Goal: Task Accomplishment & Management: Manage account settings

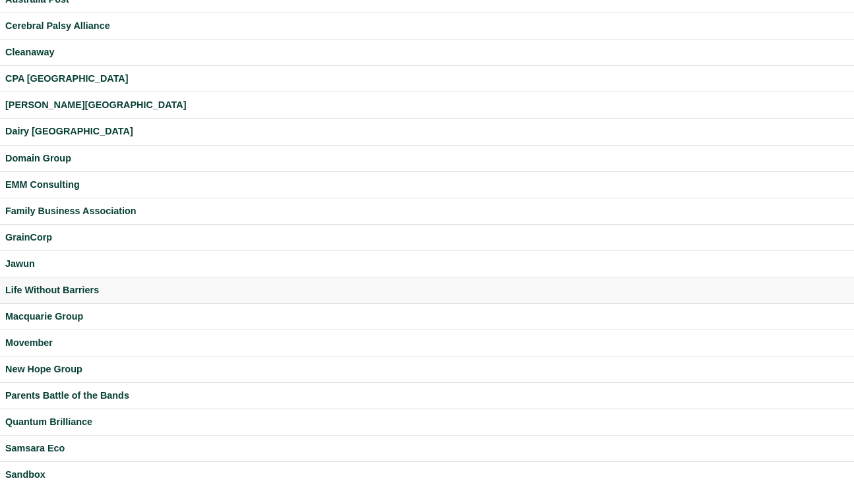
scroll to position [380, 0]
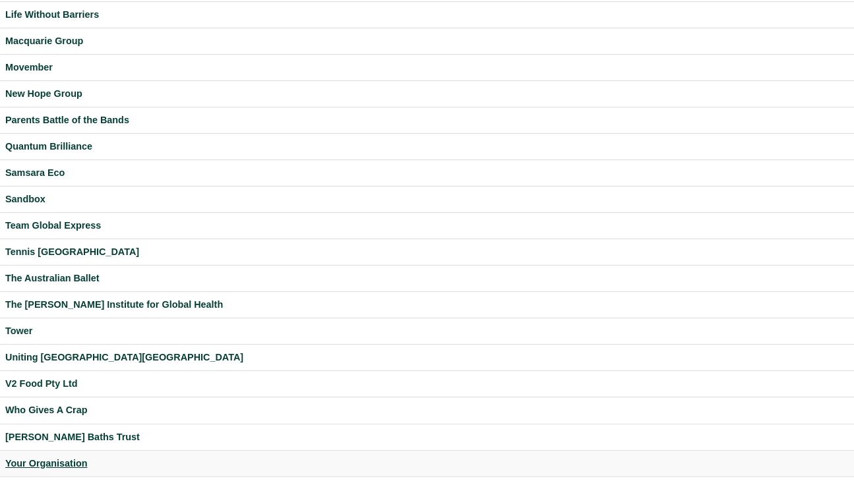
click at [73, 463] on div "Your Organisation" at bounding box center [426, 463] width 843 height 15
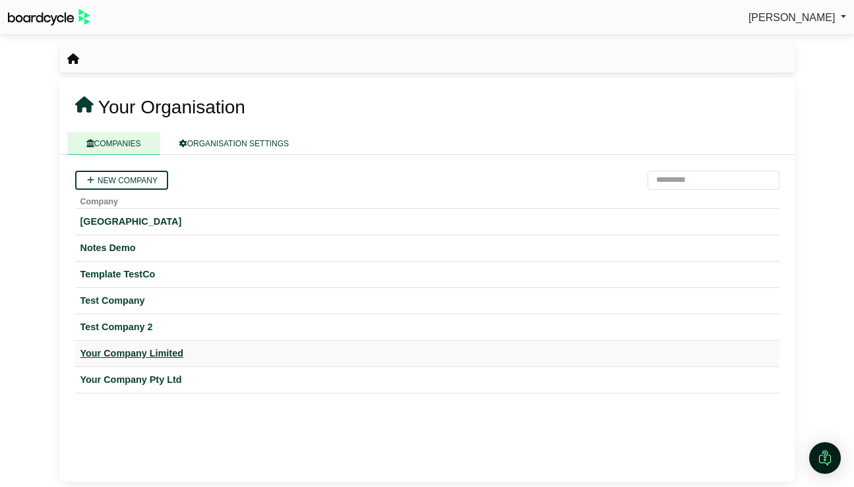
click at [147, 356] on div "Your Company Limited" at bounding box center [426, 353] width 693 height 15
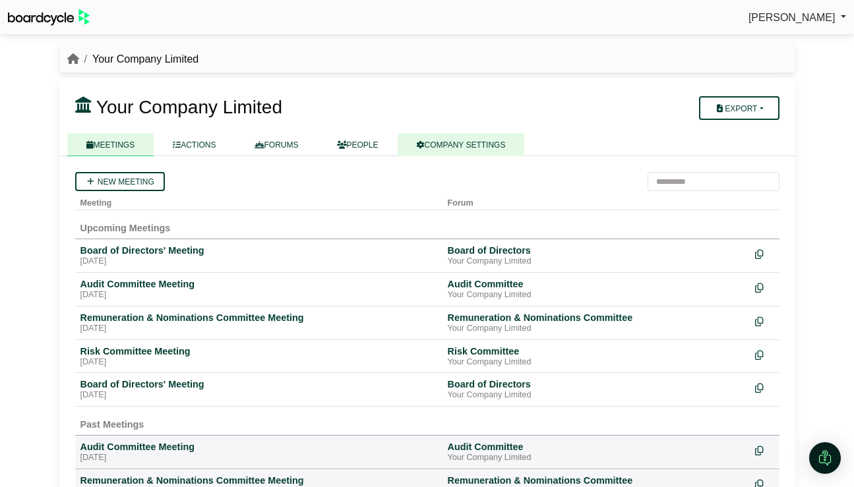
click at [496, 148] on link "COMPANY SETTINGS" at bounding box center [460, 144] width 127 height 23
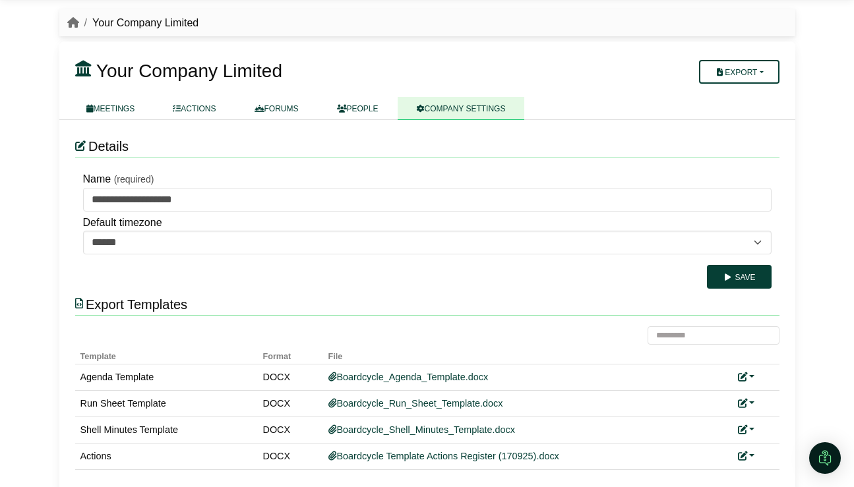
scroll to position [51, 0]
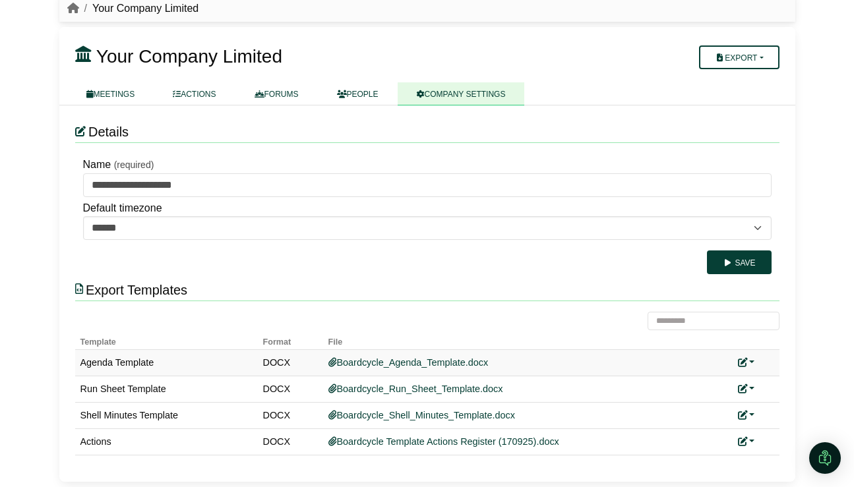
click at [754, 358] on div "Add custom template" at bounding box center [756, 362] width 36 height 15
click at [752, 361] on link at bounding box center [746, 362] width 17 height 11
click at [728, 383] on link "Add custom template" at bounding box center [696, 381] width 117 height 25
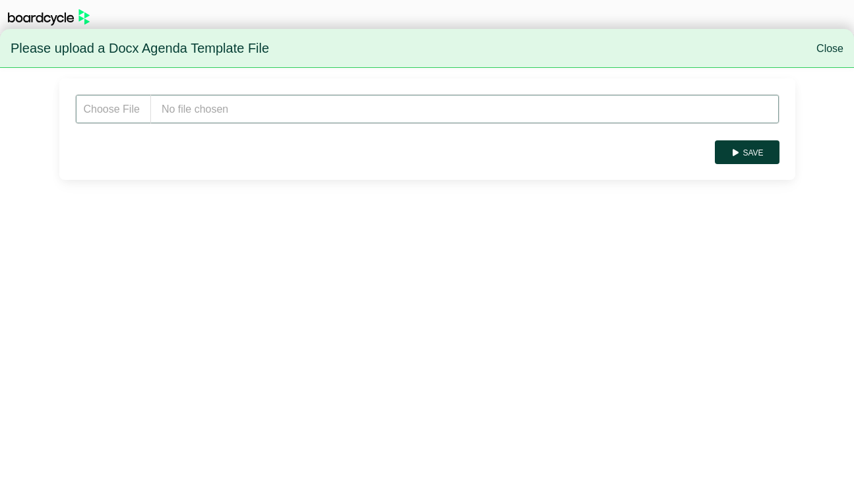
click at [252, 103] on input "file" at bounding box center [427, 109] width 704 height 30
type input "**********"
click at [754, 158] on button "Save" at bounding box center [747, 152] width 64 height 24
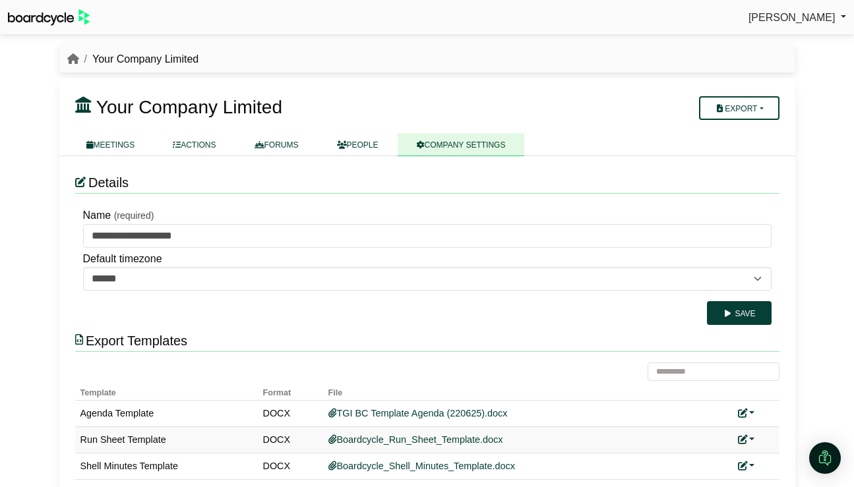
click at [748, 437] on link at bounding box center [746, 439] width 17 height 11
click at [730, 456] on link "Add custom template" at bounding box center [696, 458] width 117 height 25
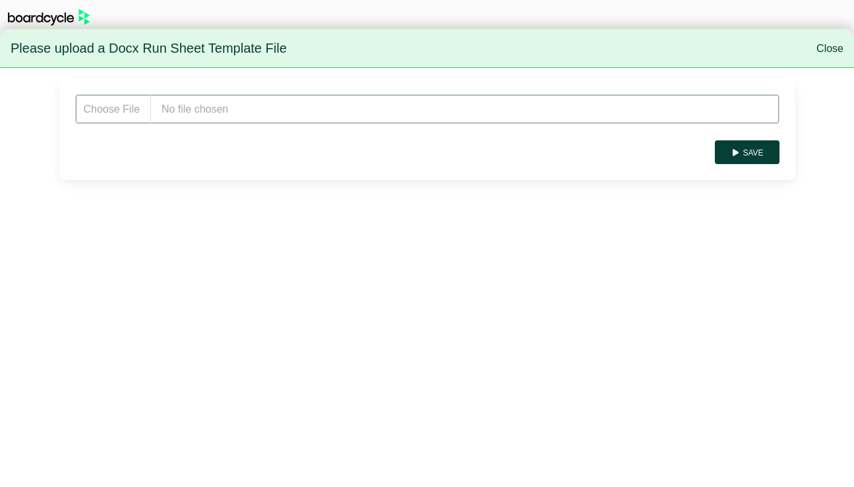
click at [268, 112] on input "file" at bounding box center [427, 109] width 704 height 30
type input "**********"
click at [749, 156] on button "Save" at bounding box center [747, 152] width 64 height 24
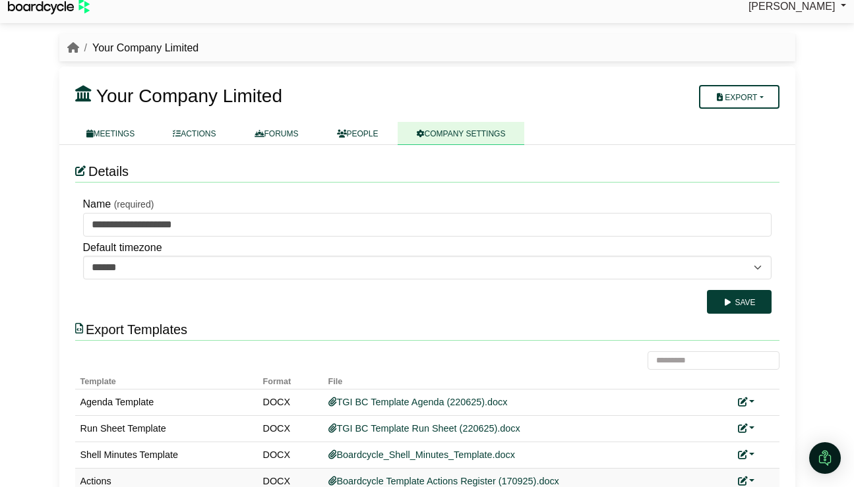
scroll to position [23, 0]
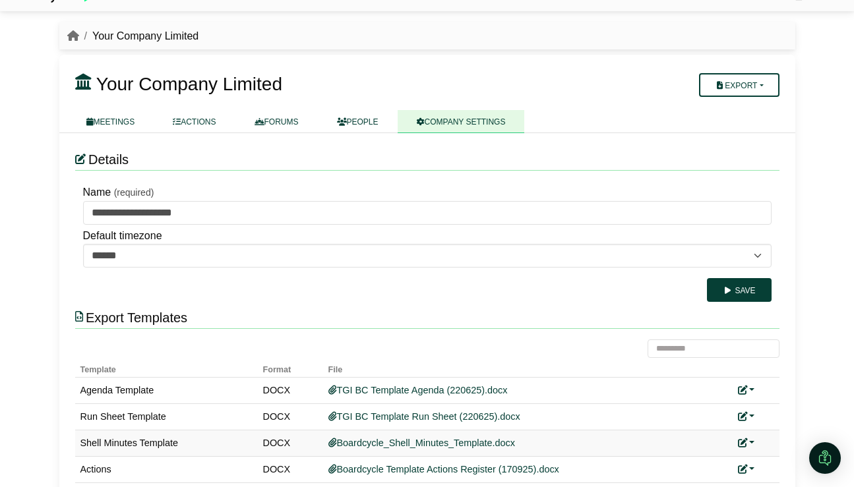
click at [752, 443] on link at bounding box center [746, 443] width 17 height 11
click at [725, 457] on link "Add custom template" at bounding box center [696, 462] width 117 height 25
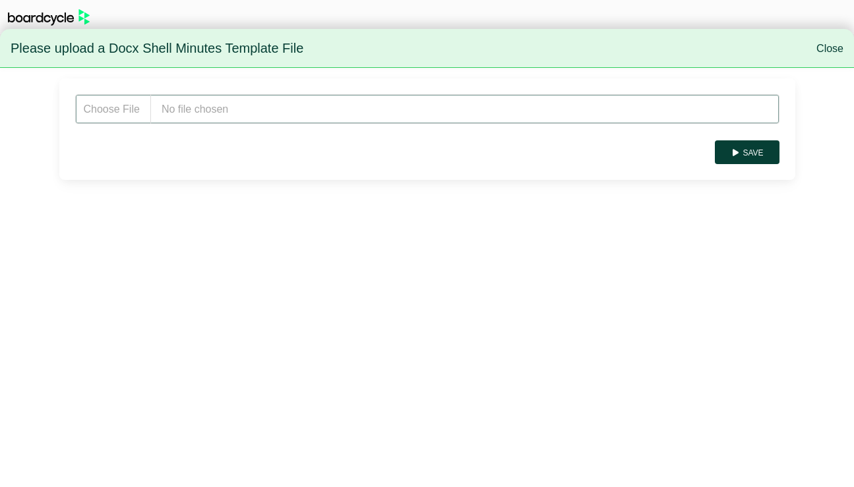
click at [211, 96] on input "file" at bounding box center [427, 109] width 704 height 30
type input "**********"
click at [737, 150] on icon "submit" at bounding box center [735, 153] width 10 height 8
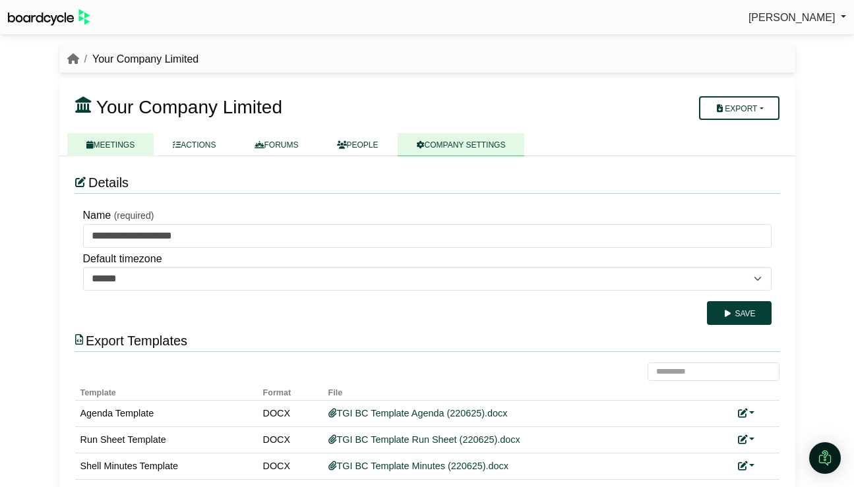
click at [123, 147] on link "MEETINGS" at bounding box center [110, 144] width 87 height 23
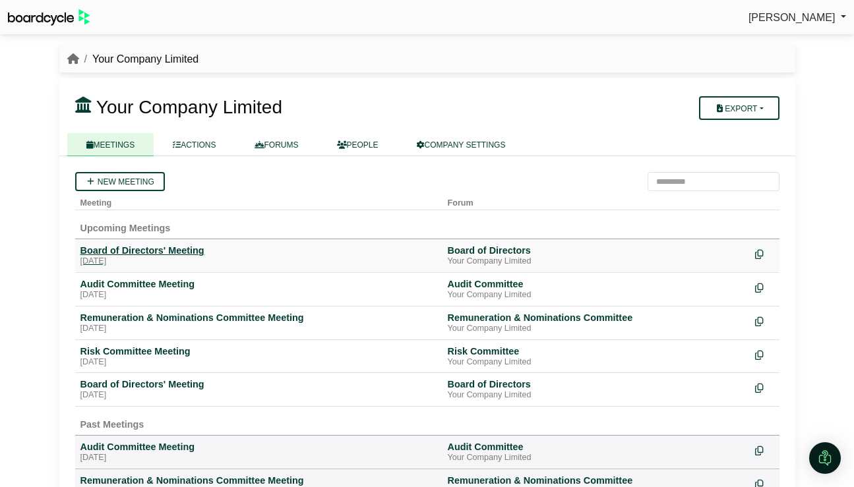
click at [146, 252] on div "Board of Directors' Meeting" at bounding box center [258, 251] width 357 height 12
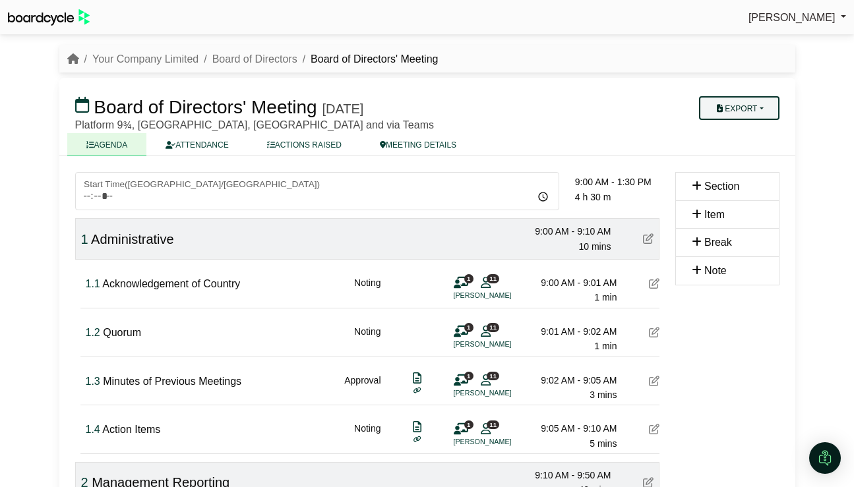
click at [748, 105] on button "Export" at bounding box center [739, 108] width 80 height 24
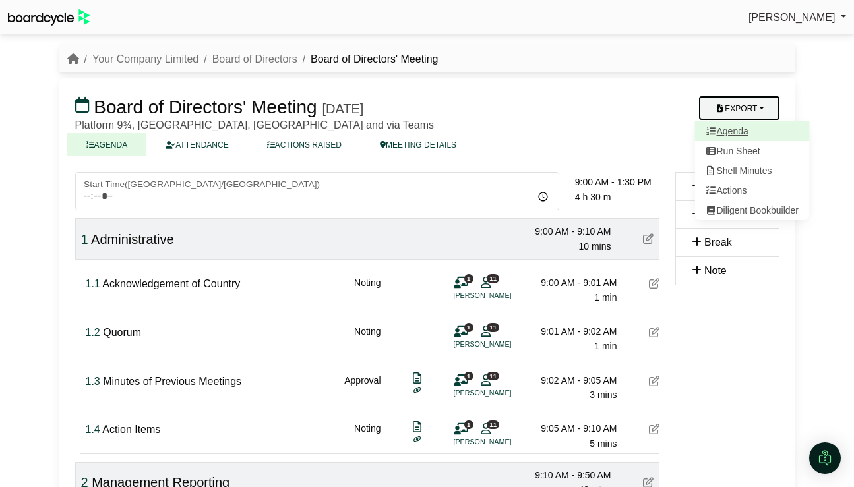
click at [746, 128] on link "Agenda" at bounding box center [751, 131] width 115 height 20
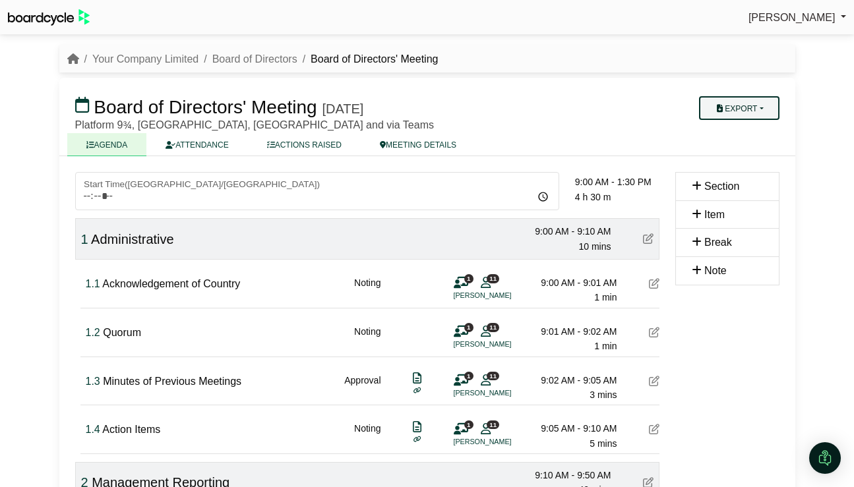
click at [756, 109] on button "Export" at bounding box center [739, 108] width 80 height 24
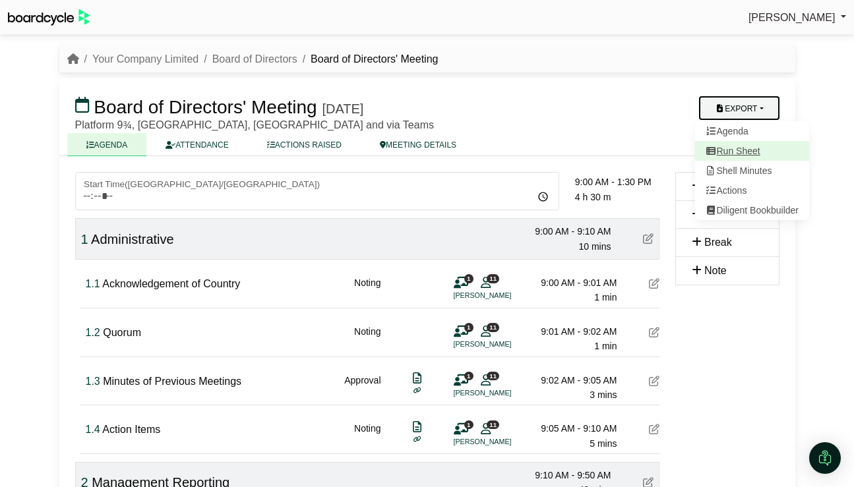
click at [759, 151] on link "Run Sheet" at bounding box center [751, 151] width 115 height 20
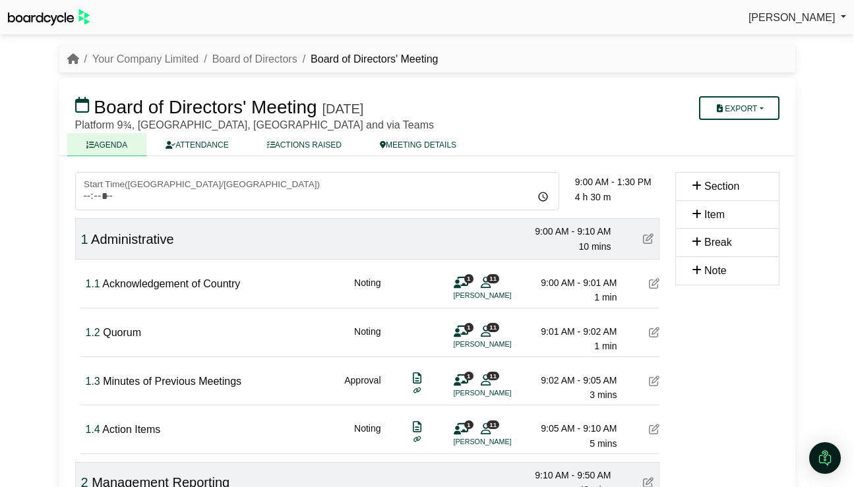
scroll to position [1, 0]
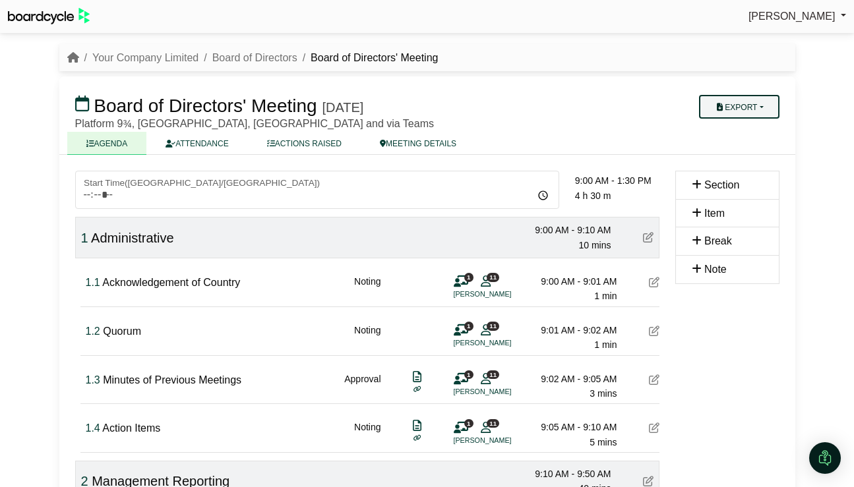
click at [765, 107] on button "Export" at bounding box center [739, 107] width 80 height 24
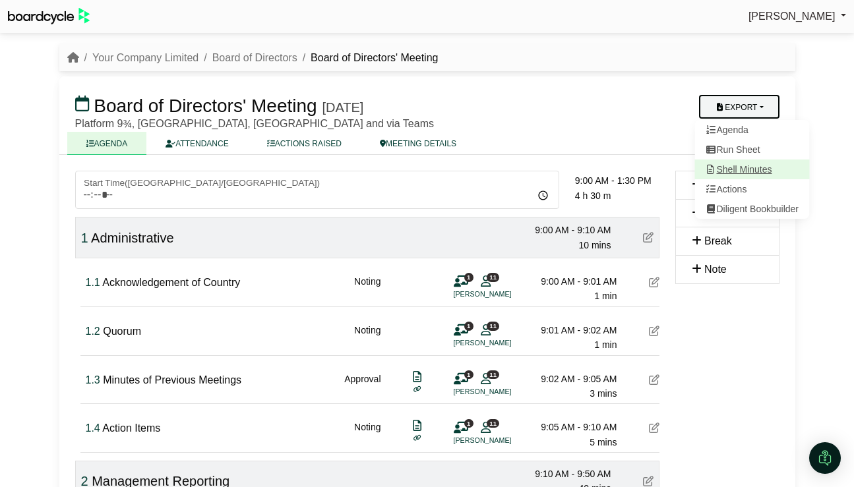
click at [749, 168] on link "Shell Minutes" at bounding box center [751, 170] width 115 height 20
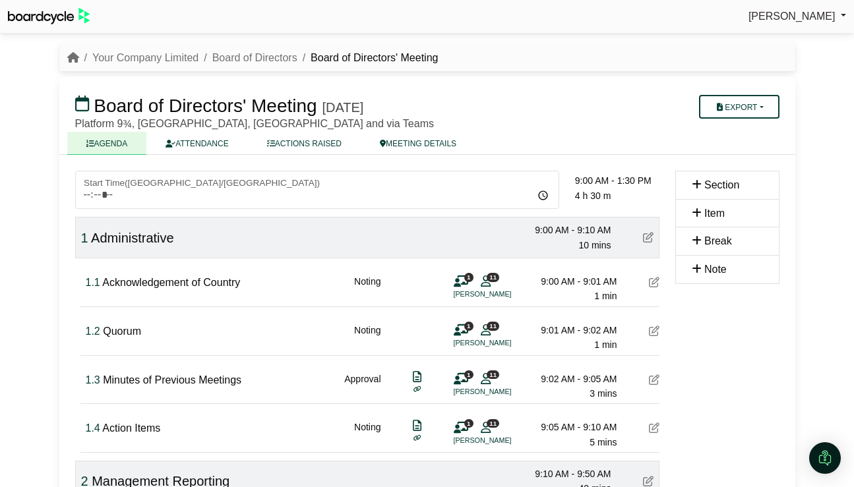
scroll to position [0, 0]
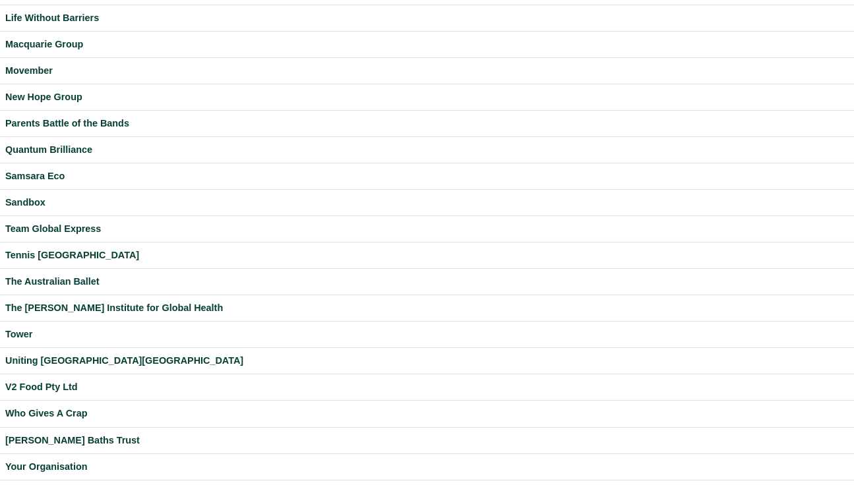
scroll to position [380, 0]
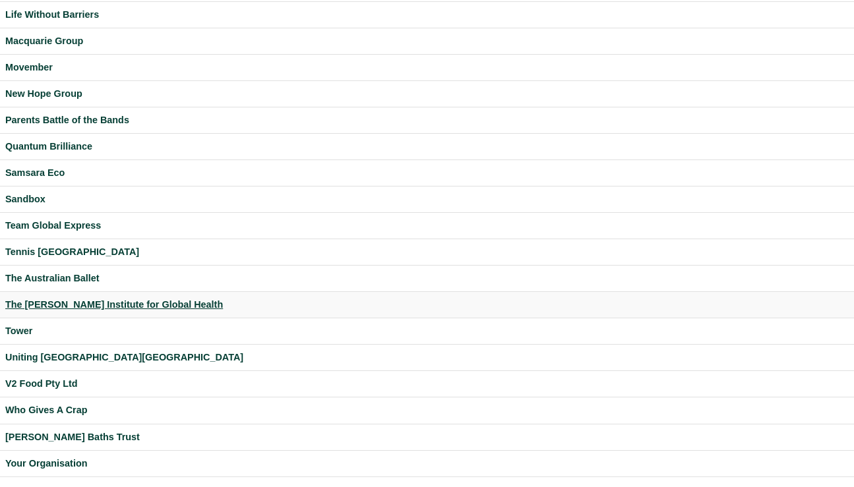
click at [54, 306] on div "The [PERSON_NAME] Institute for Global Health" at bounding box center [426, 304] width 843 height 15
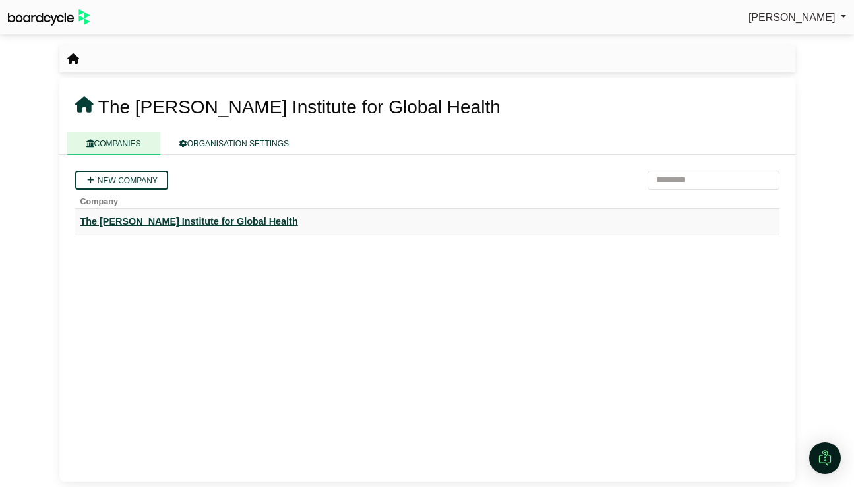
click at [183, 221] on div "The [PERSON_NAME] Institute for Global Health" at bounding box center [426, 221] width 693 height 15
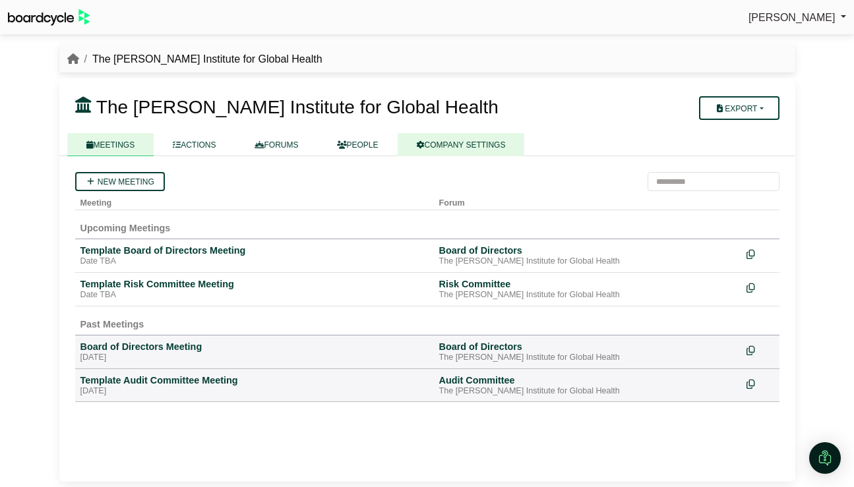
click at [474, 144] on link "COMPANY SETTINGS" at bounding box center [460, 144] width 127 height 23
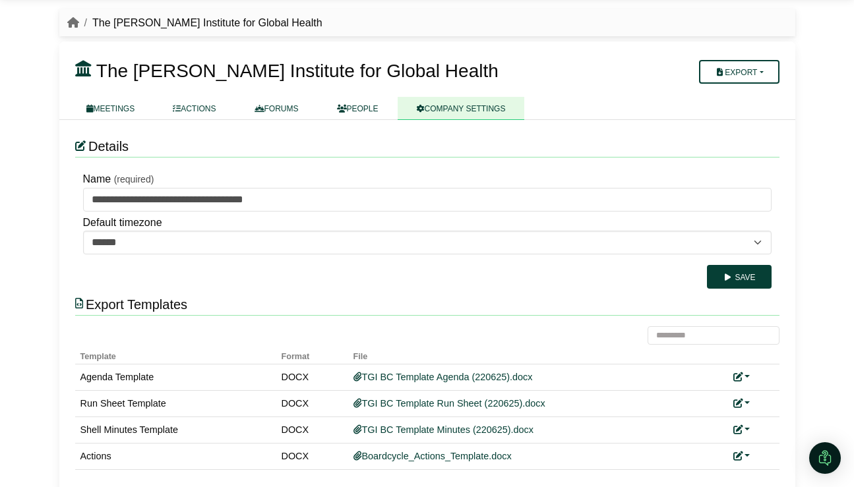
scroll to position [51, 0]
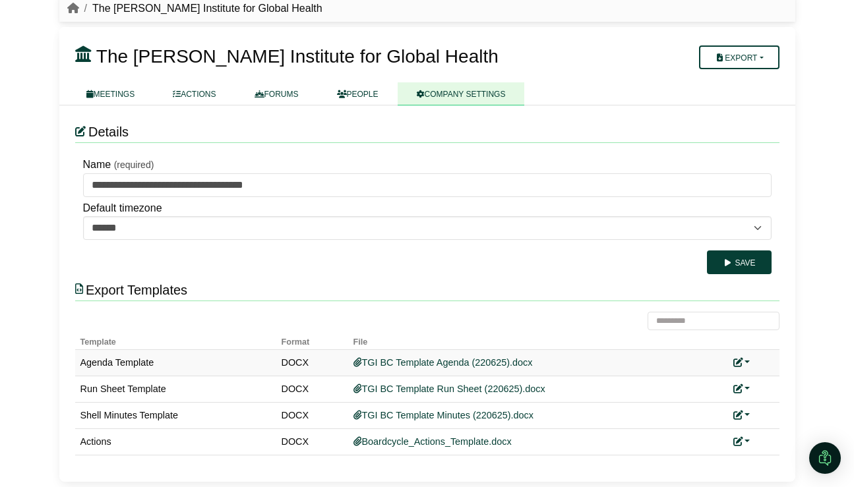
click at [745, 360] on link at bounding box center [741, 362] width 17 height 11
click at [732, 384] on link "Replace custom template" at bounding box center [683, 381] width 134 height 25
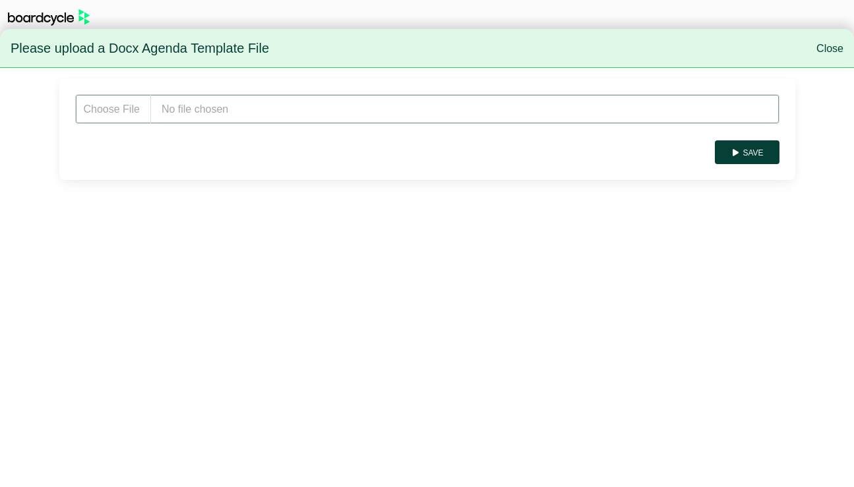
click at [252, 113] on input "file" at bounding box center [427, 109] width 704 height 30
click at [241, 110] on input "file" at bounding box center [427, 109] width 704 height 30
type input "**********"
click at [751, 150] on button "Save" at bounding box center [747, 152] width 64 height 24
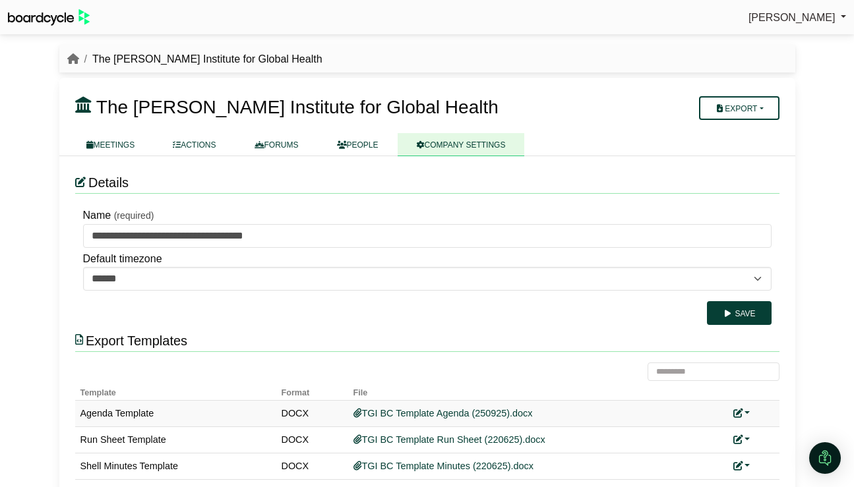
scroll to position [51, 0]
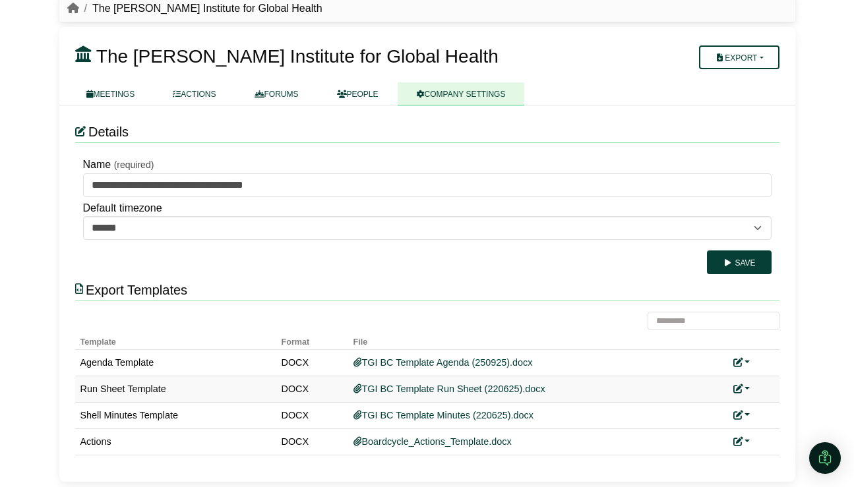
click at [747, 388] on link at bounding box center [741, 389] width 17 height 11
click at [719, 405] on link "Replace custom template" at bounding box center [683, 407] width 134 height 25
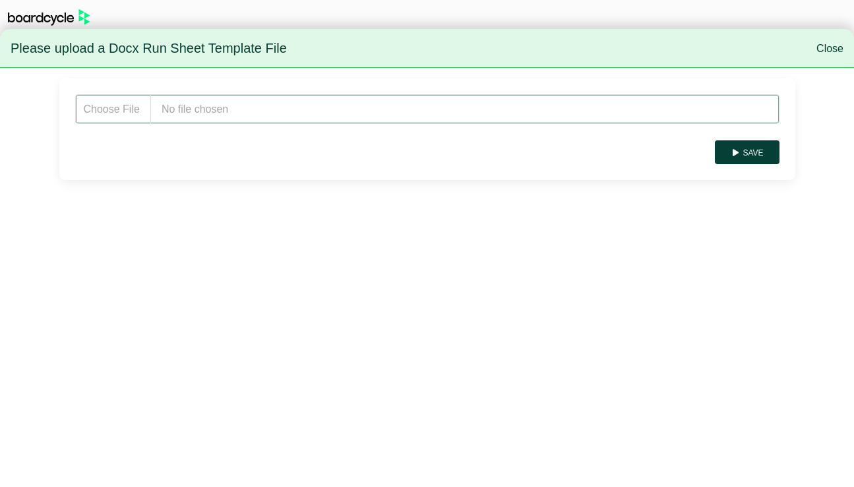
click at [212, 113] on input "file" at bounding box center [427, 109] width 704 height 30
type input "**********"
click at [747, 148] on button "Save" at bounding box center [747, 152] width 64 height 24
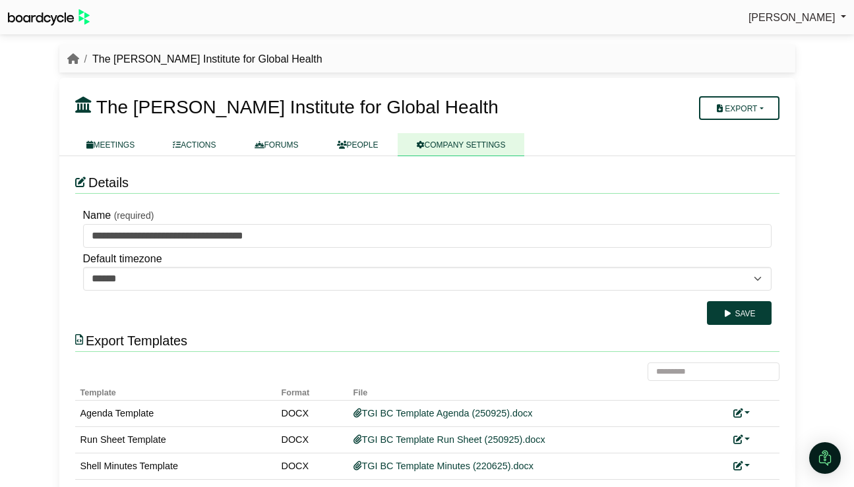
scroll to position [51, 0]
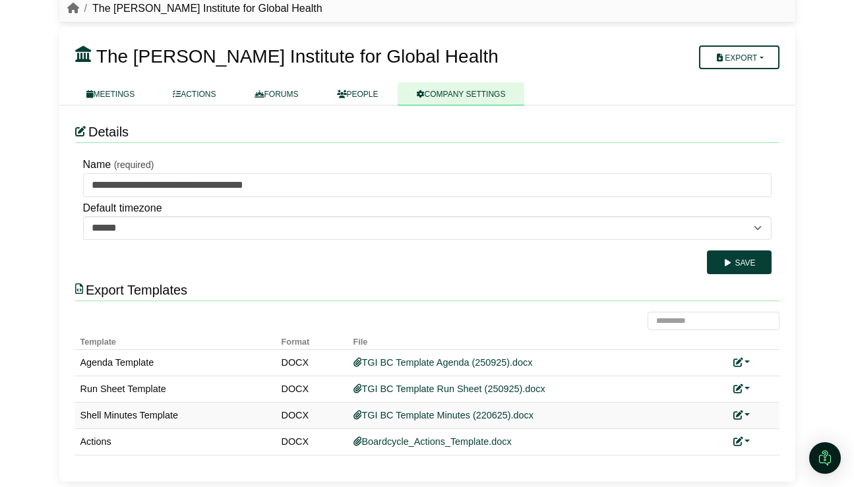
click at [745, 416] on link at bounding box center [741, 415] width 17 height 11
click at [681, 432] on link "Replace custom template" at bounding box center [683, 434] width 134 height 25
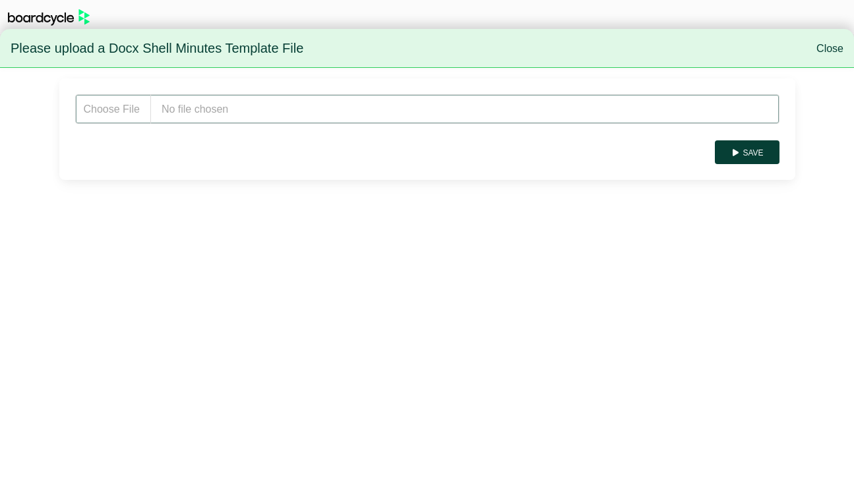
click at [194, 109] on input "file" at bounding box center [427, 109] width 704 height 30
type input "**********"
click at [749, 151] on button "Save" at bounding box center [747, 152] width 64 height 24
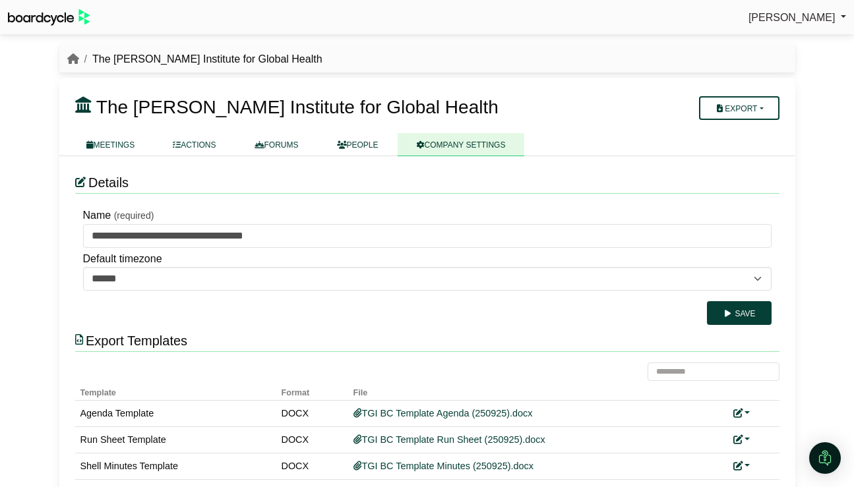
scroll to position [51, 0]
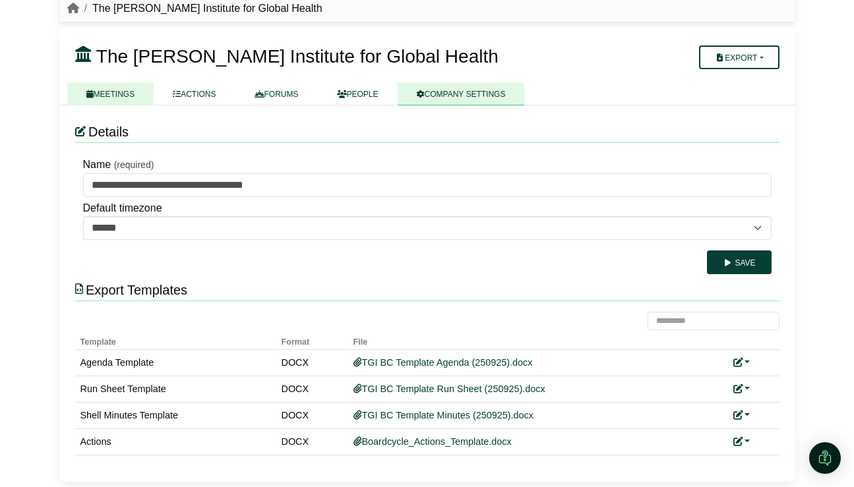
click at [116, 98] on link "MEETINGS" at bounding box center [110, 93] width 87 height 23
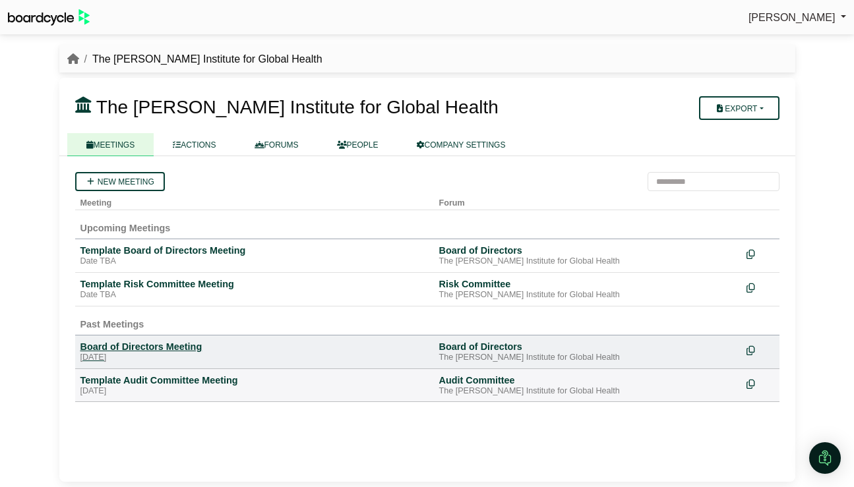
click at [161, 345] on div "Board of Directors Meeting" at bounding box center [254, 347] width 348 height 12
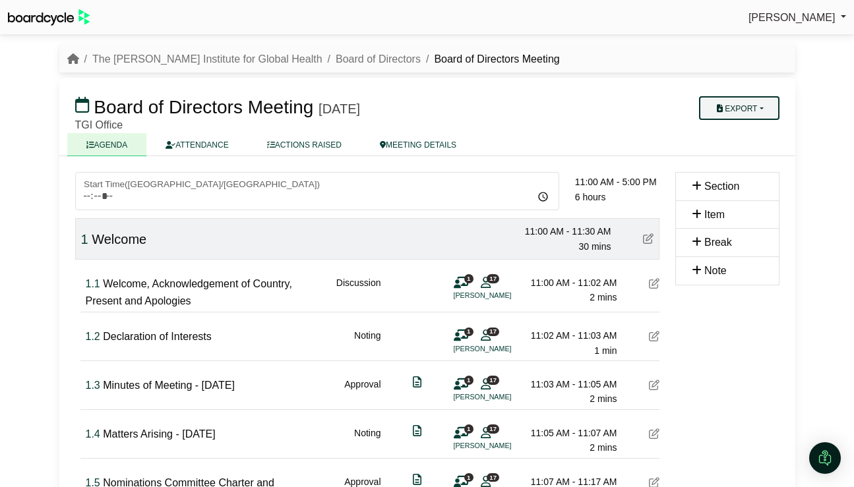
click at [769, 102] on button "Export" at bounding box center [739, 108] width 80 height 24
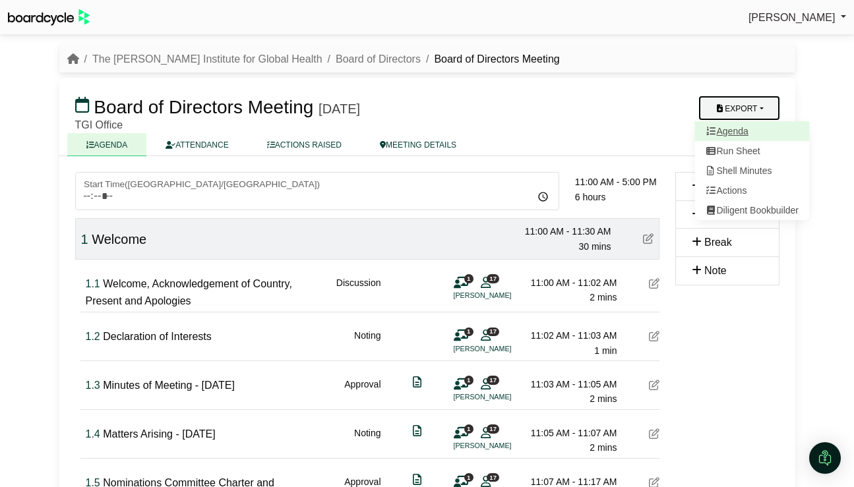
click at [749, 134] on link "Agenda" at bounding box center [751, 131] width 115 height 20
